Goal: Information Seeking & Learning: Check status

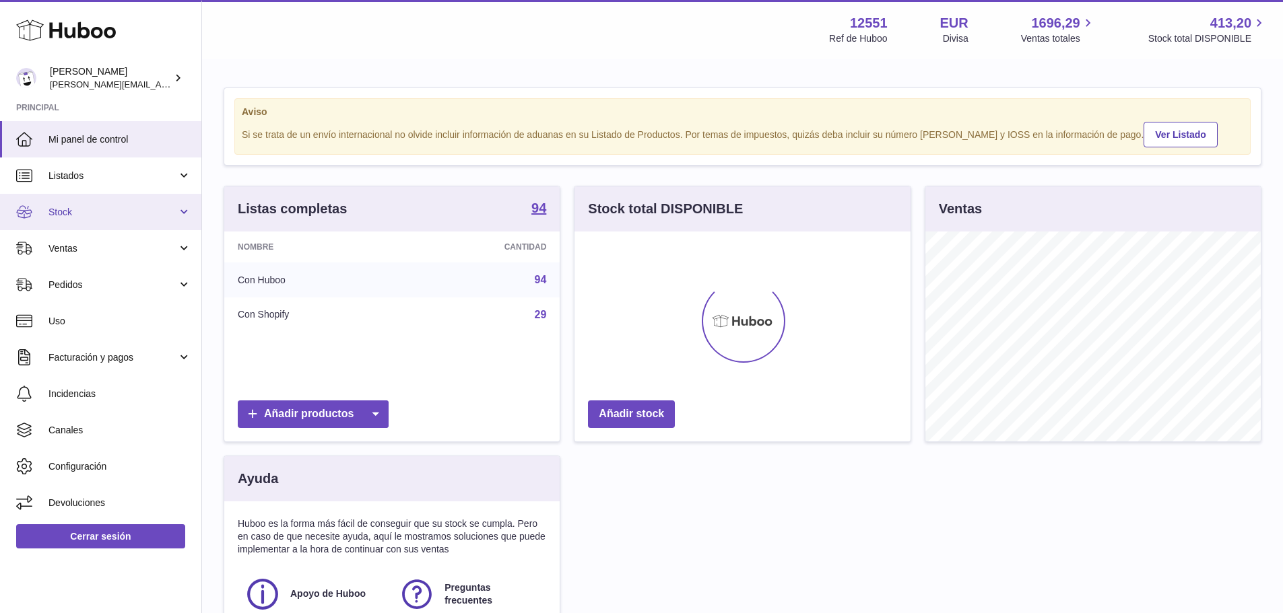
scroll to position [210, 336]
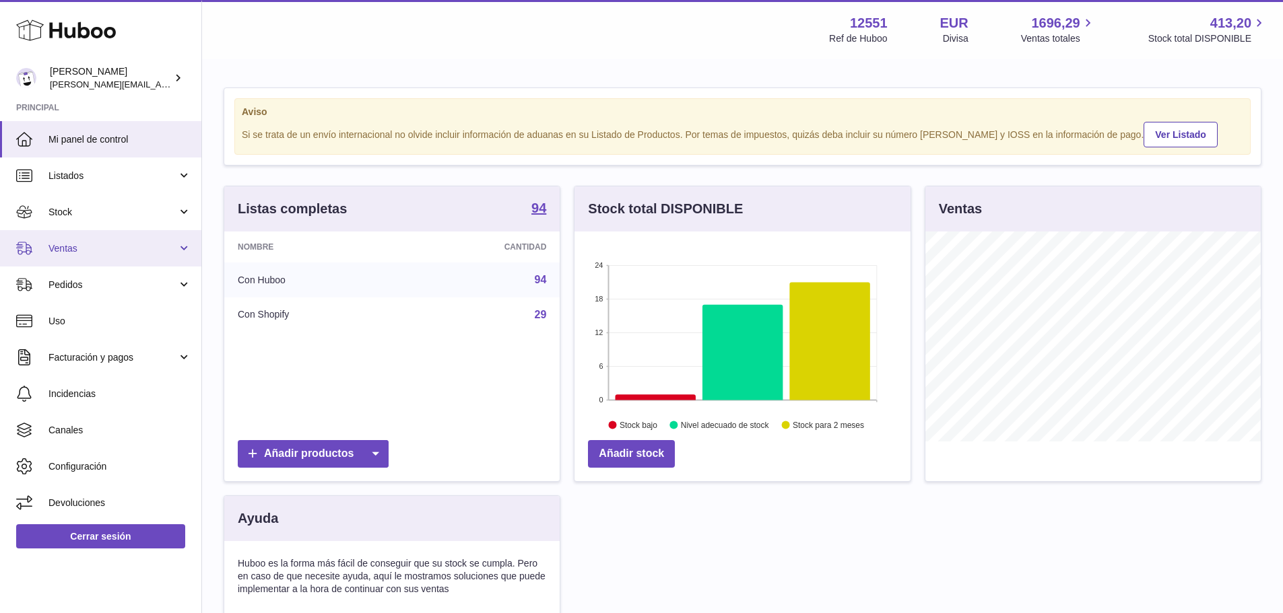
click at [92, 247] on span "Ventas" at bounding box center [112, 248] width 129 height 13
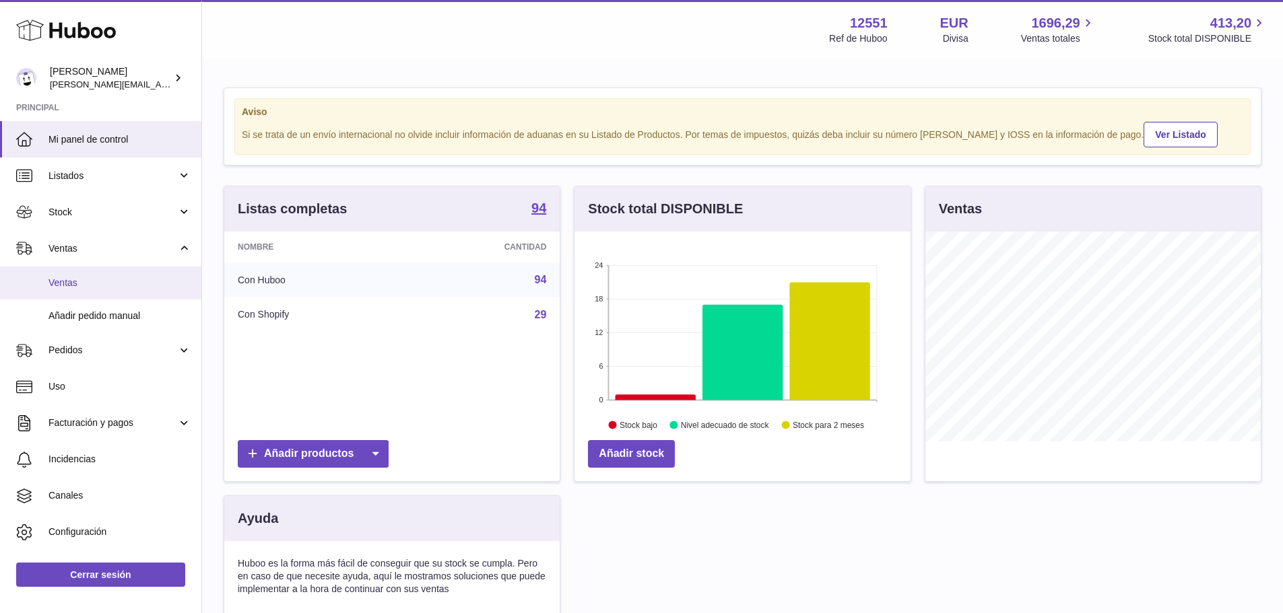
click at [96, 277] on span "Ventas" at bounding box center [119, 283] width 143 height 13
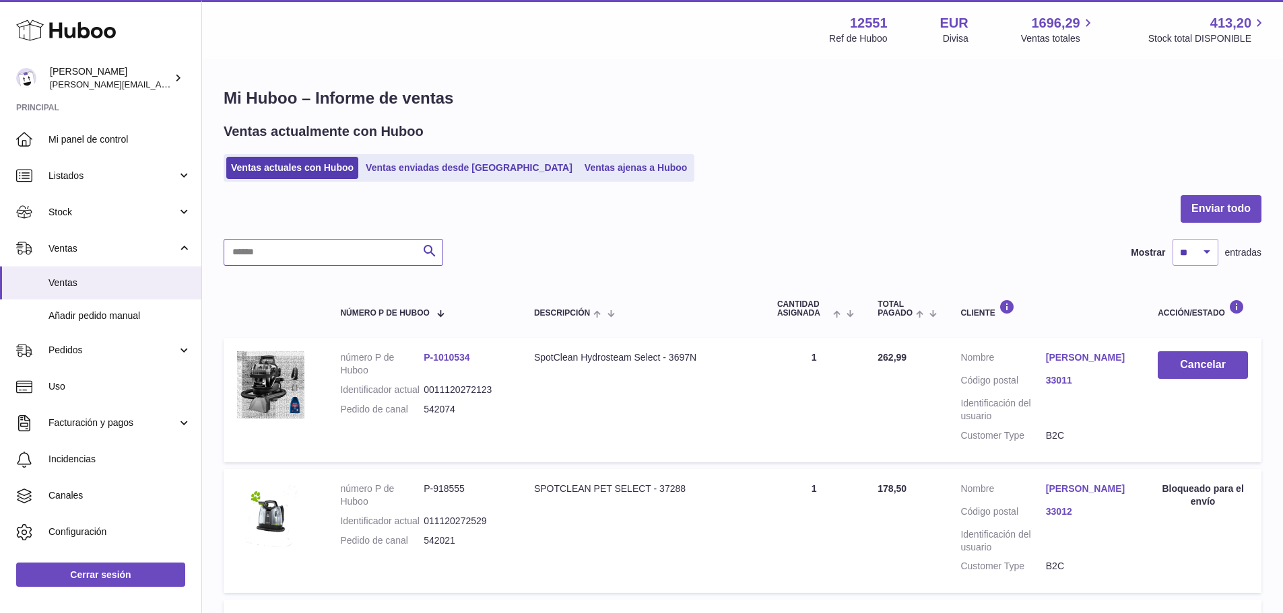
click at [306, 250] on input "text" at bounding box center [334, 252] width 220 height 27
paste input "**********"
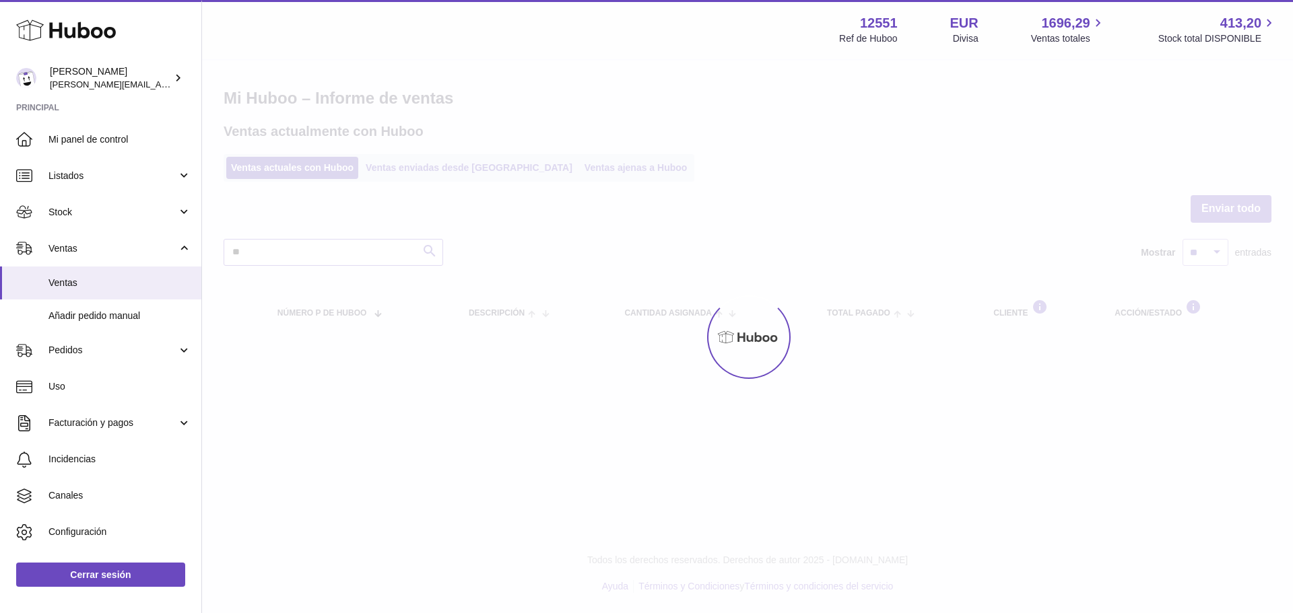
type input "*"
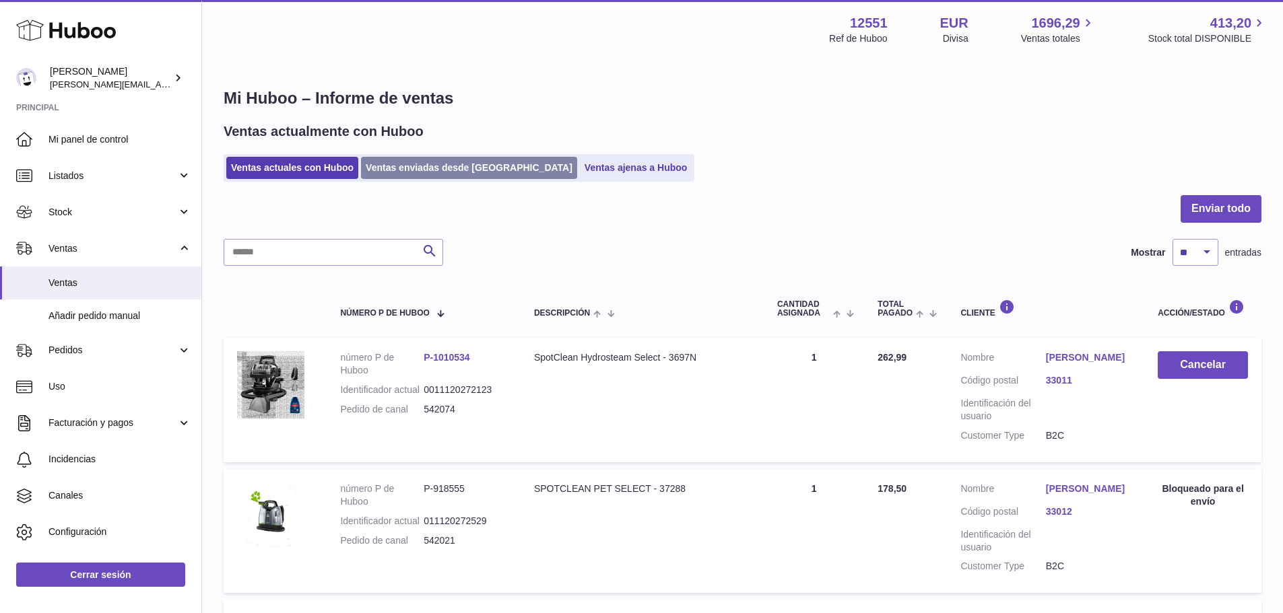
click at [447, 173] on link "Ventas enviadas desde Huboo" at bounding box center [469, 168] width 216 height 22
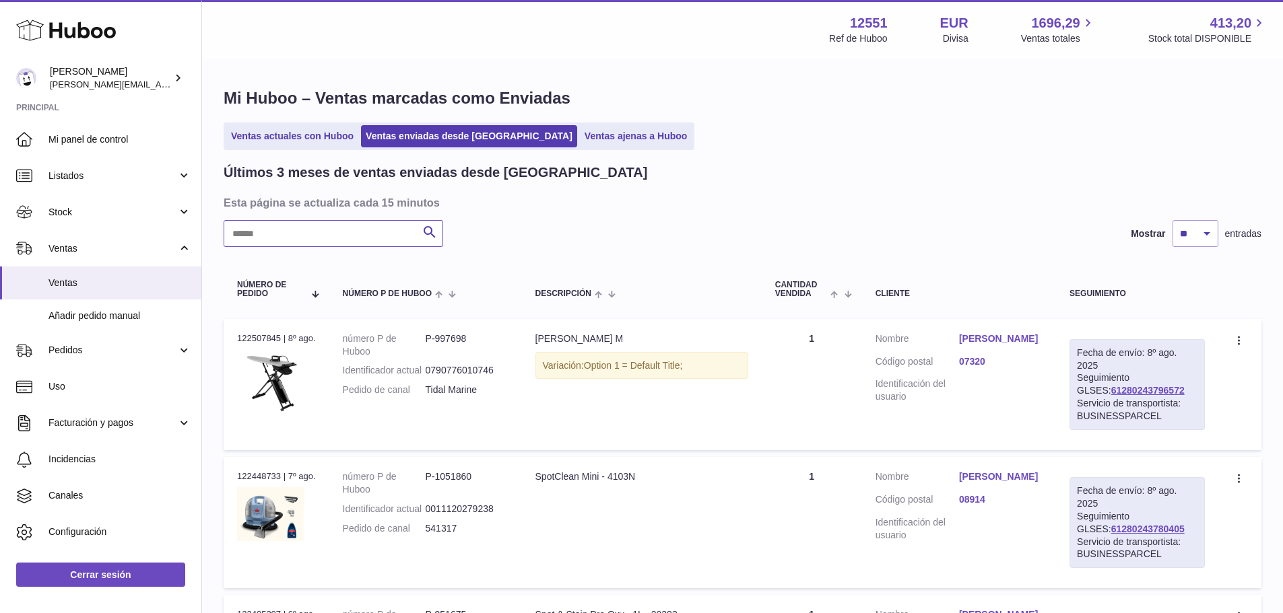
click at [297, 239] on input "text" at bounding box center [334, 233] width 220 height 27
paste input "**********"
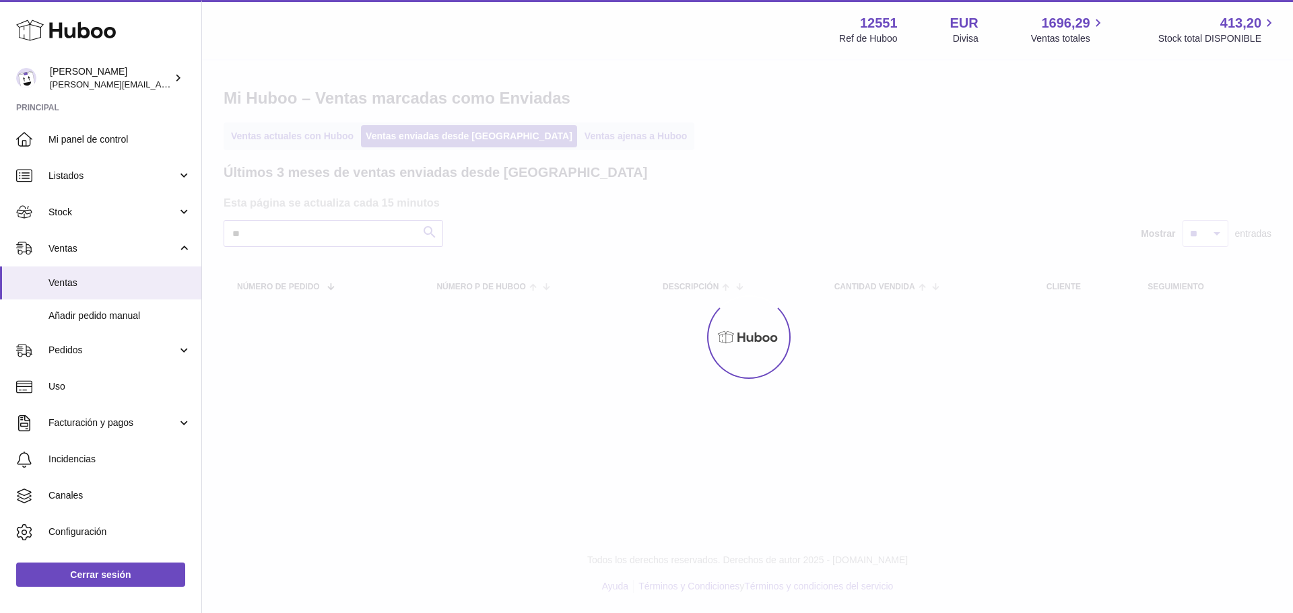
type input "*"
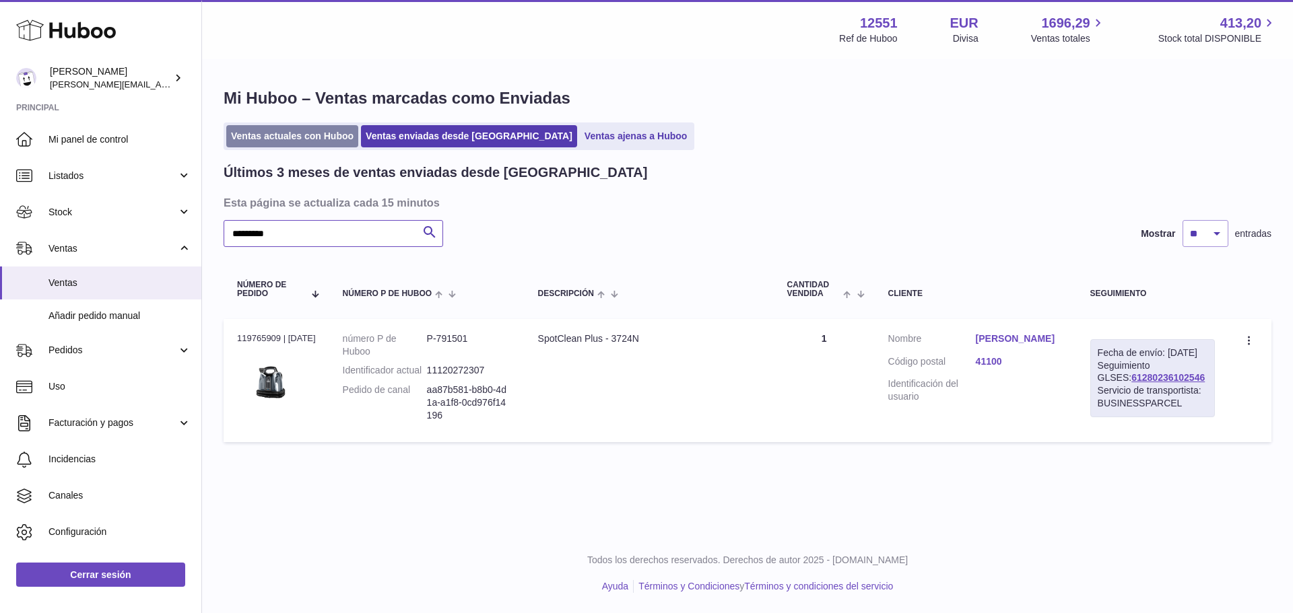
type input "*********"
click at [276, 139] on link "Ventas actuales con Huboo" at bounding box center [292, 136] width 132 height 22
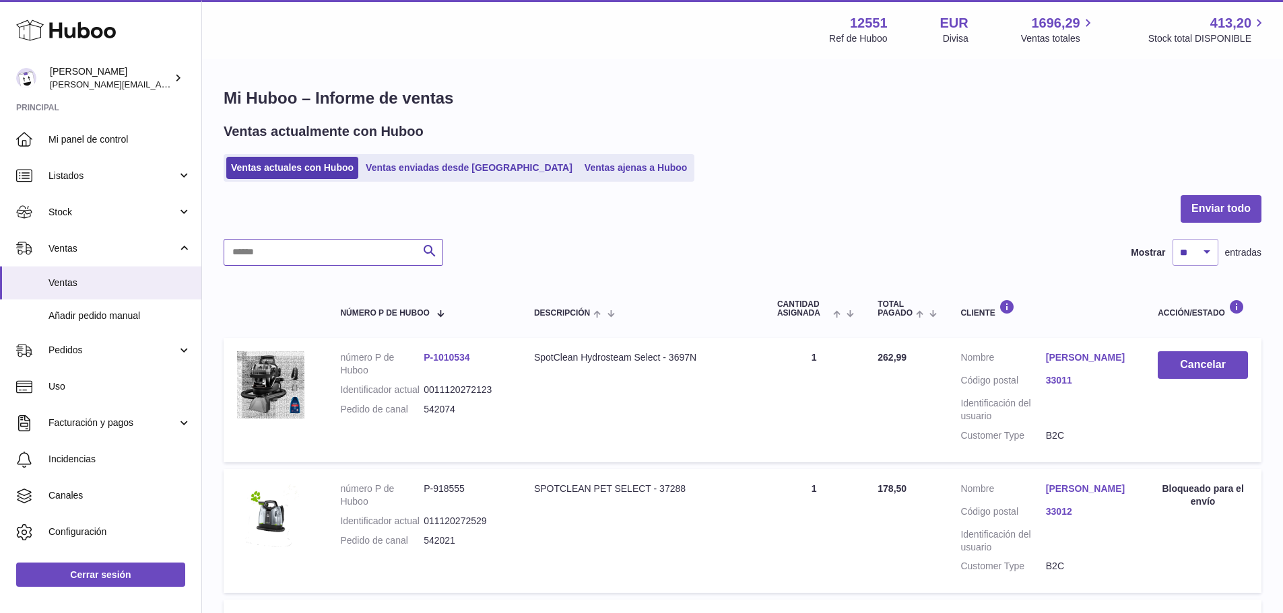
click at [312, 264] on input "text" at bounding box center [334, 252] width 220 height 27
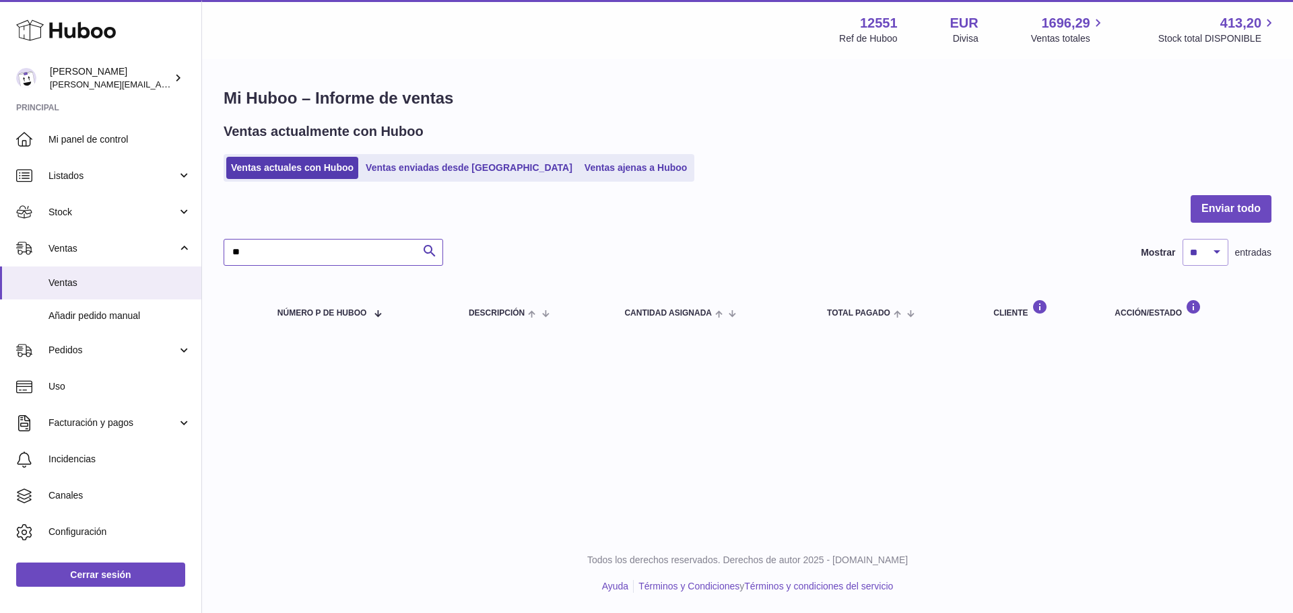
type input "*"
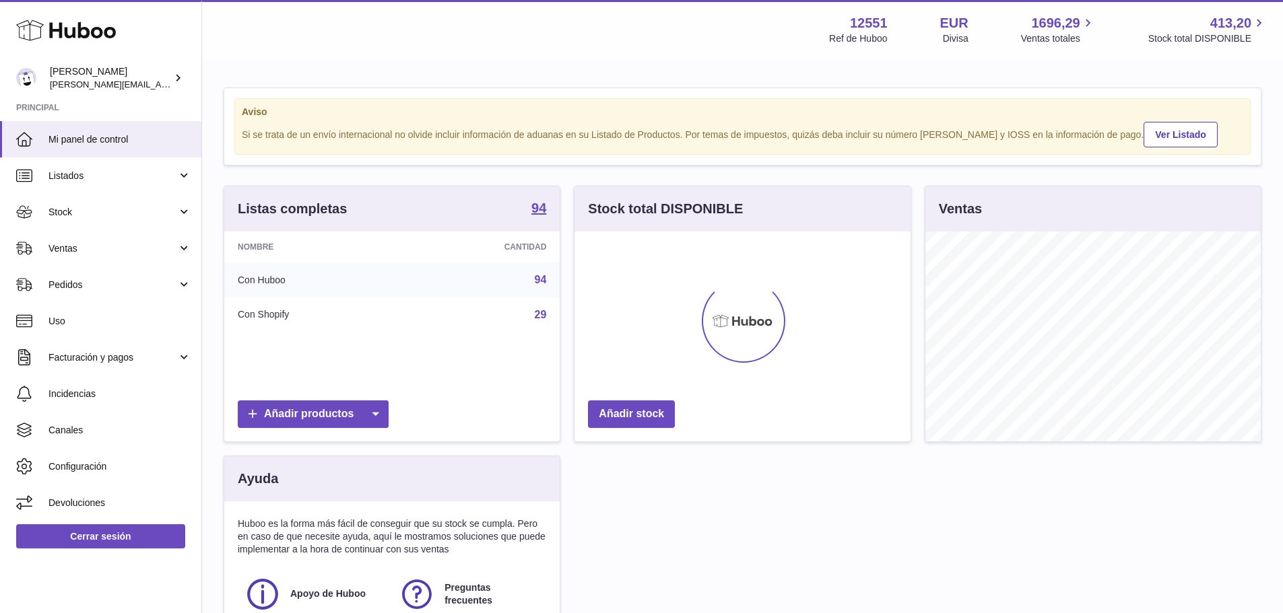
scroll to position [210, 336]
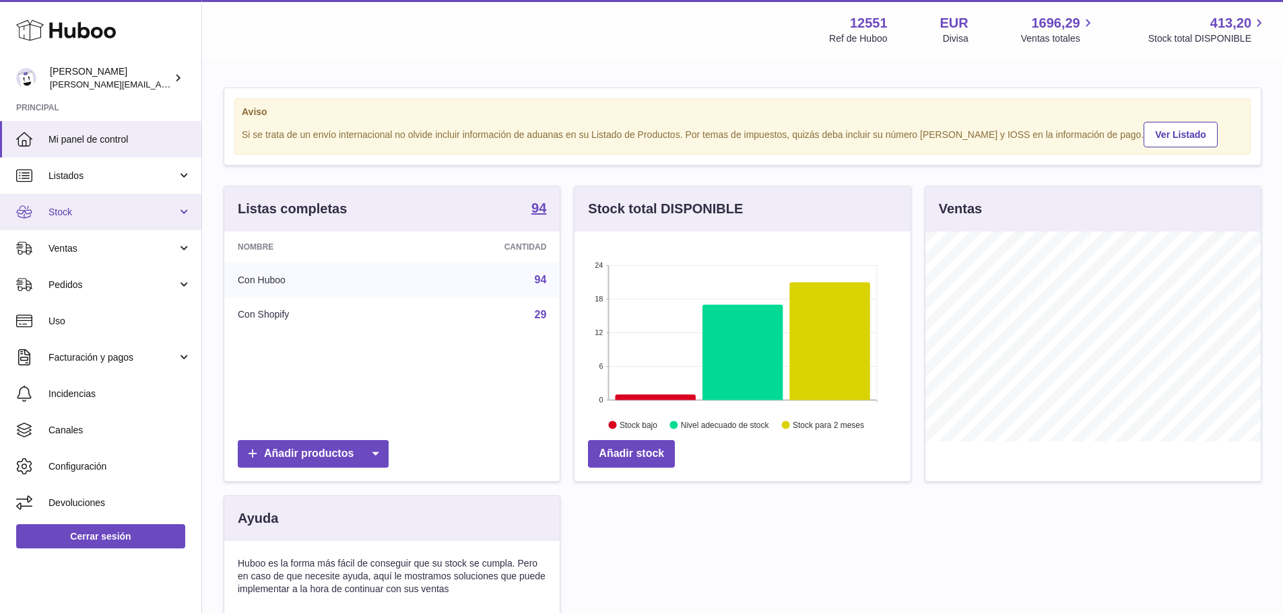
click at [92, 203] on link "Stock" at bounding box center [100, 212] width 201 height 36
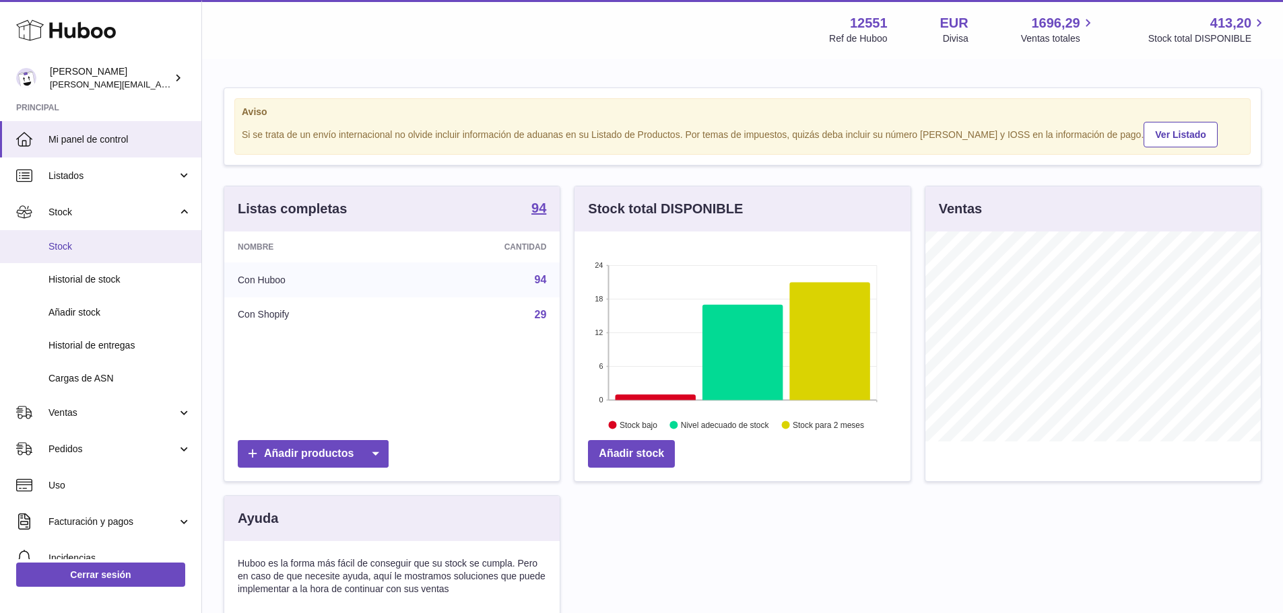
click at [80, 251] on span "Stock" at bounding box center [119, 246] width 143 height 13
click at [51, 244] on span "Stock" at bounding box center [119, 246] width 143 height 13
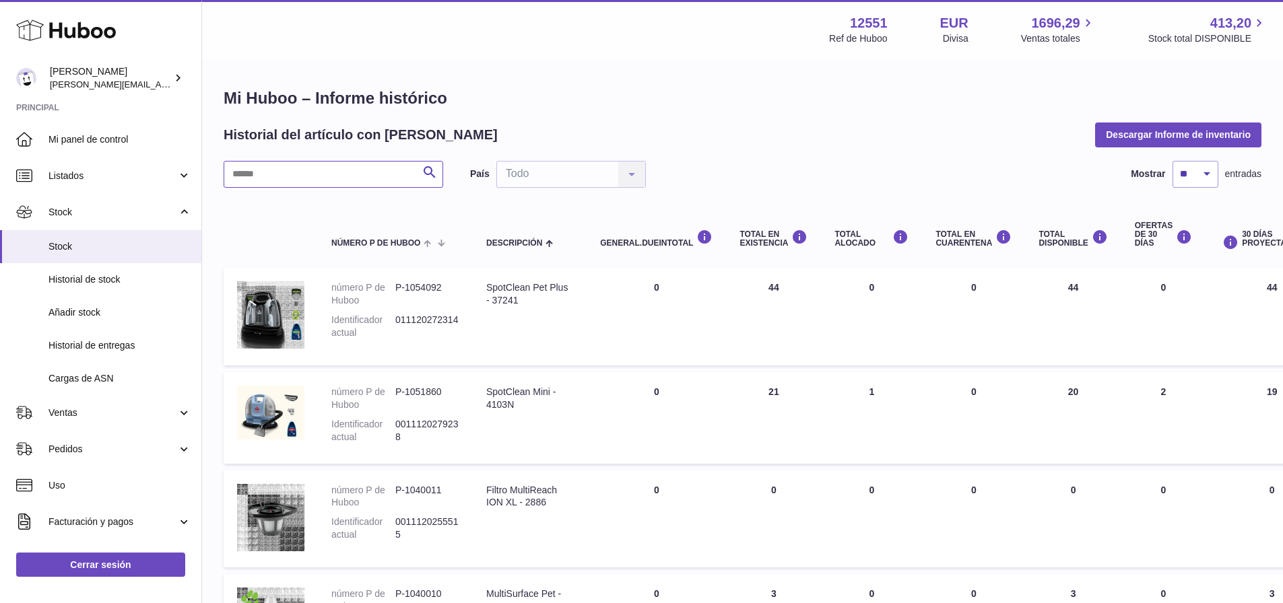
click at [292, 162] on input "text" at bounding box center [334, 174] width 220 height 27
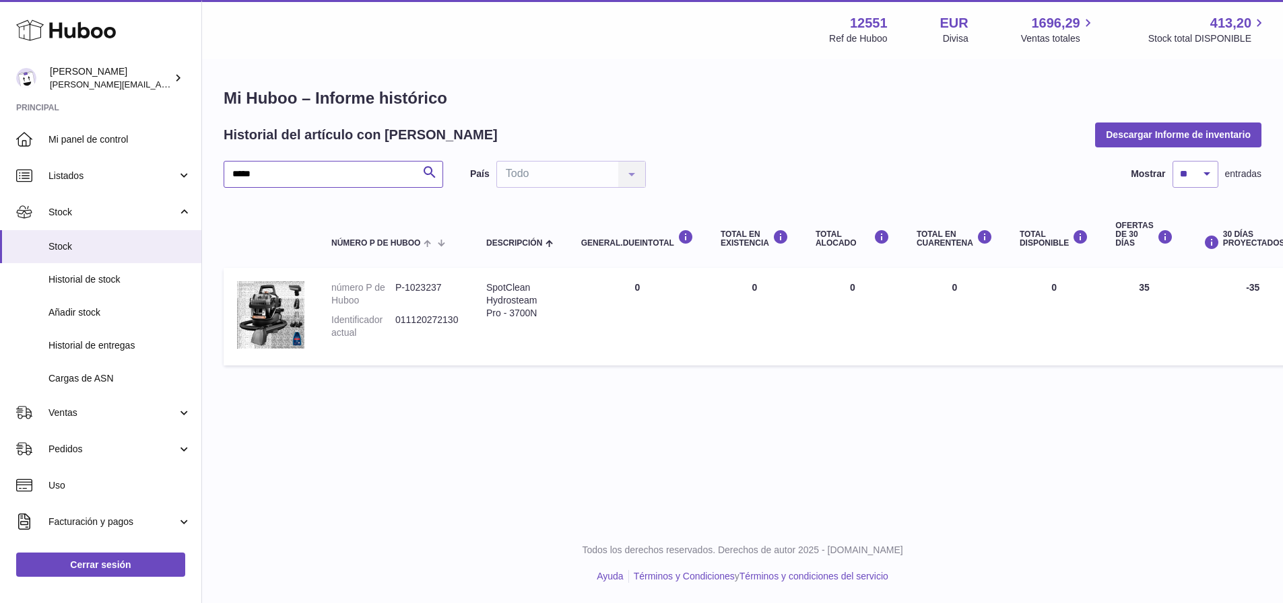
type input "*****"
click at [504, 290] on div "SpotClean Hydrosteam Pro - 3700N" at bounding box center [520, 300] width 68 height 38
drag, startPoint x: 504, startPoint y: 290, endPoint x: 528, endPoint y: 309, distance: 30.6
click at [528, 309] on div "SpotClean Hydrosteam Pro - 3700N" at bounding box center [520, 300] width 68 height 38
click at [387, 474] on div "Menú Huboo 12551 Ref de Huboo EUR Divisa 1696,29 Ventas totales 413,20 Stock to…" at bounding box center [742, 262] width 1081 height 524
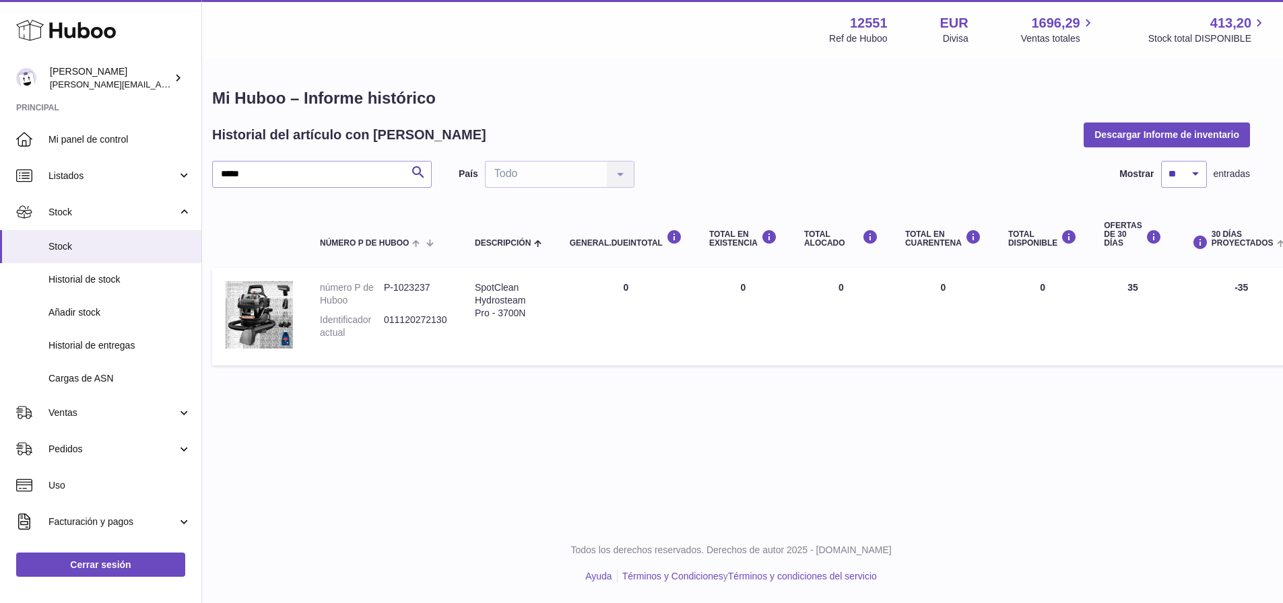
drag, startPoint x: 405, startPoint y: 447, endPoint x: 428, endPoint y: 416, distance: 38.9
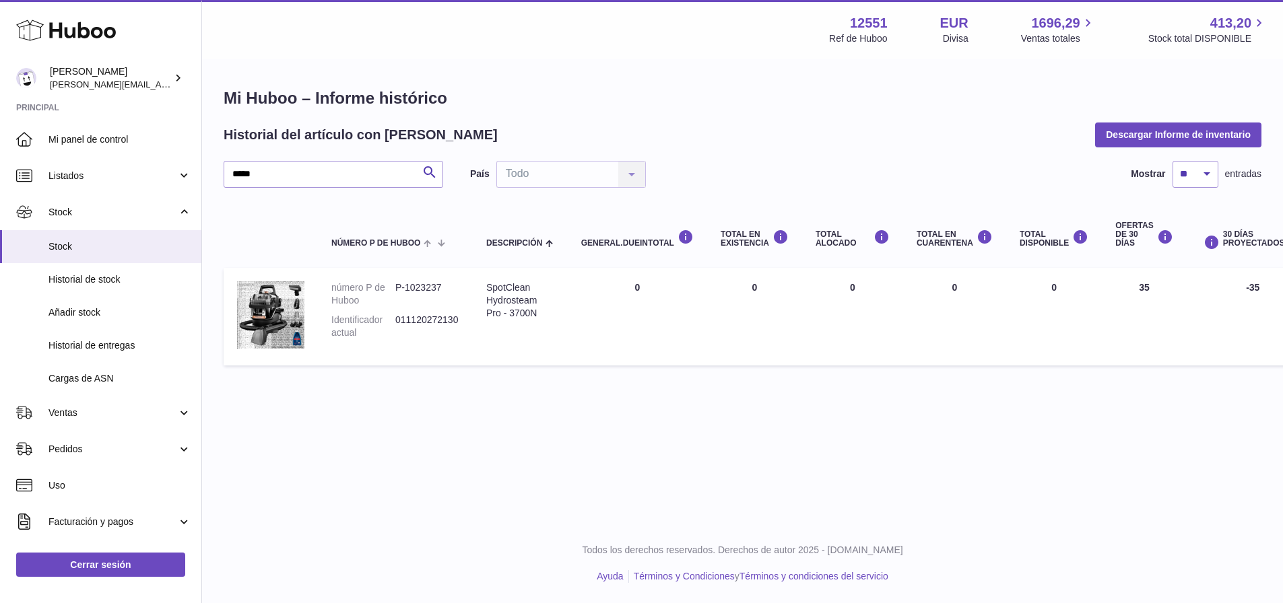
drag, startPoint x: 593, startPoint y: 447, endPoint x: 495, endPoint y: 427, distance: 99.7
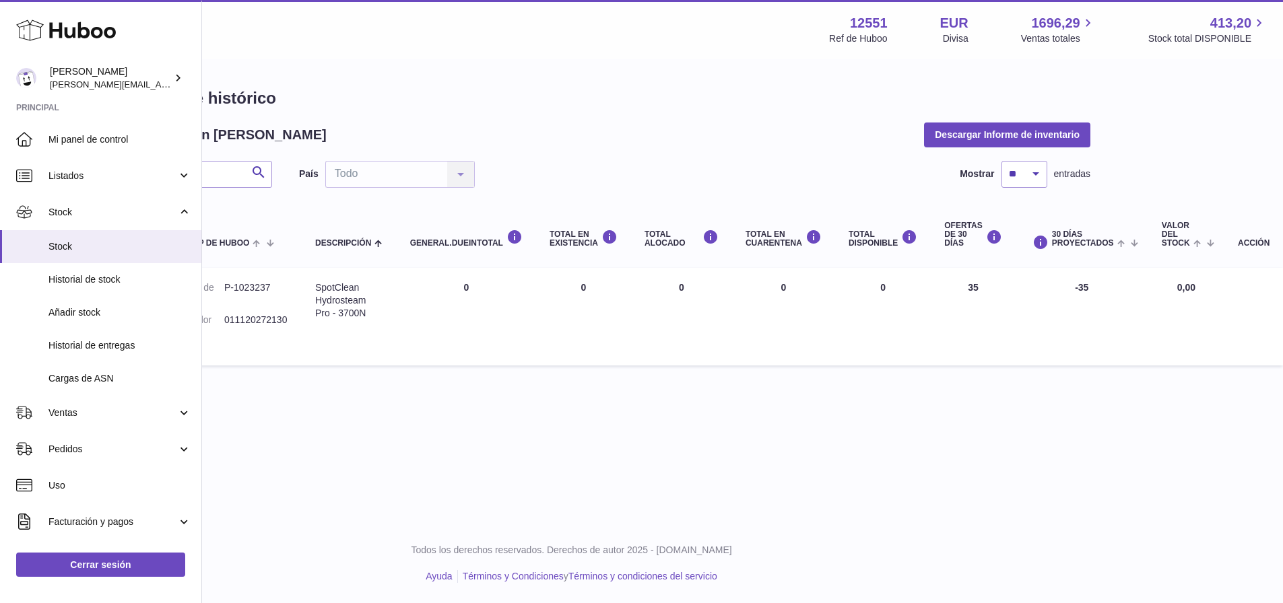
drag, startPoint x: 572, startPoint y: 387, endPoint x: 835, endPoint y: 428, distance: 265.9
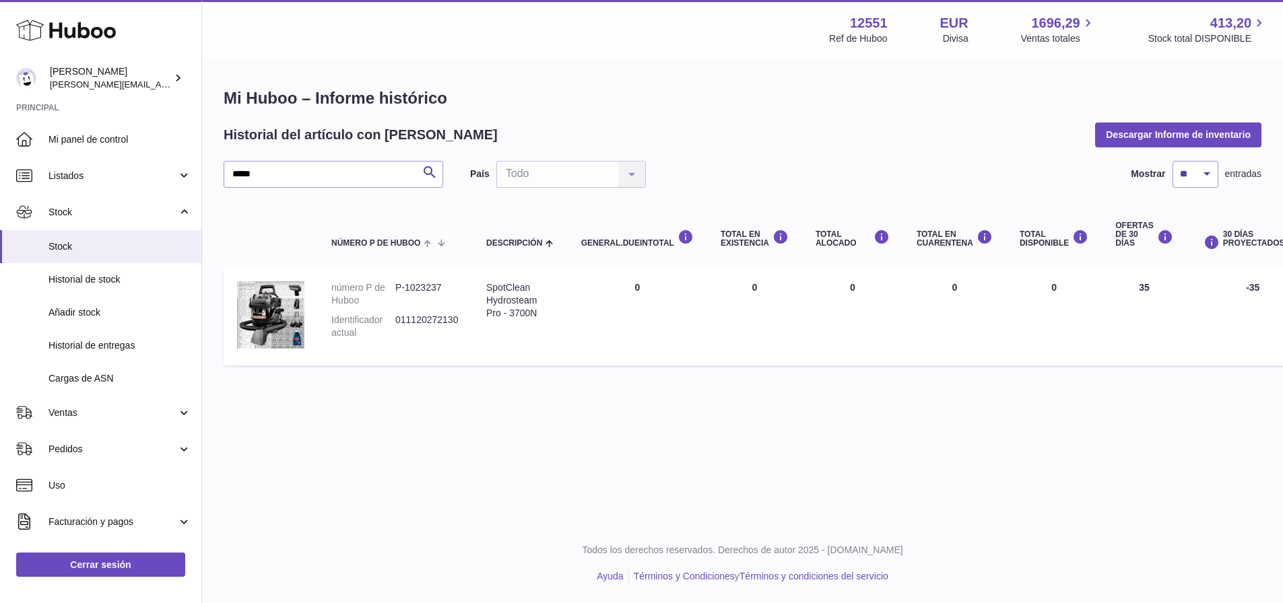
drag, startPoint x: 844, startPoint y: 434, endPoint x: 603, endPoint y: 380, distance: 246.4
drag, startPoint x: 688, startPoint y: 424, endPoint x: 696, endPoint y: 413, distance: 13.5
